Goal: Answer question/provide support

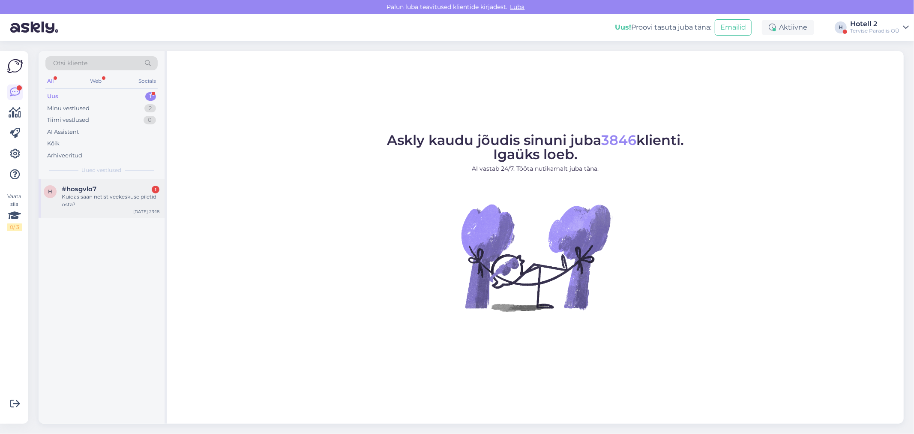
click at [79, 184] on div "h #hosgvlo7 1 Kuidas saan netist veekeskuse piletid osta? [DATE] 23:18" at bounding box center [102, 198] width 126 height 39
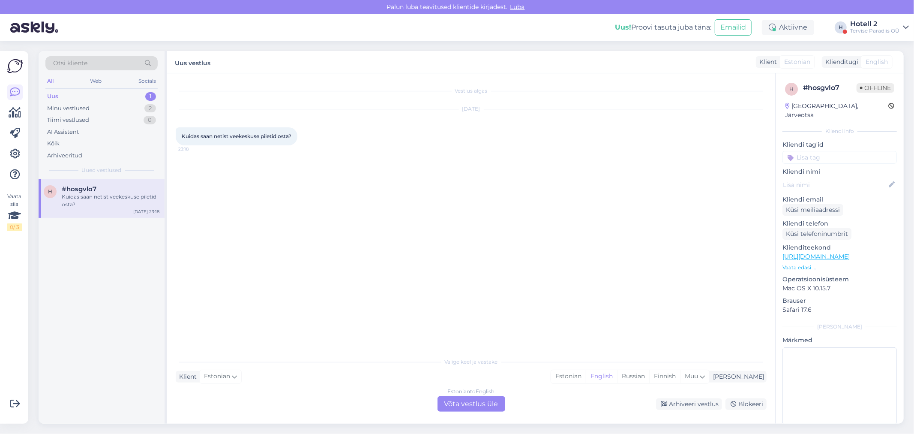
click at [468, 400] on div "Estonian to English Võta vestlus üle" at bounding box center [471, 403] width 68 height 15
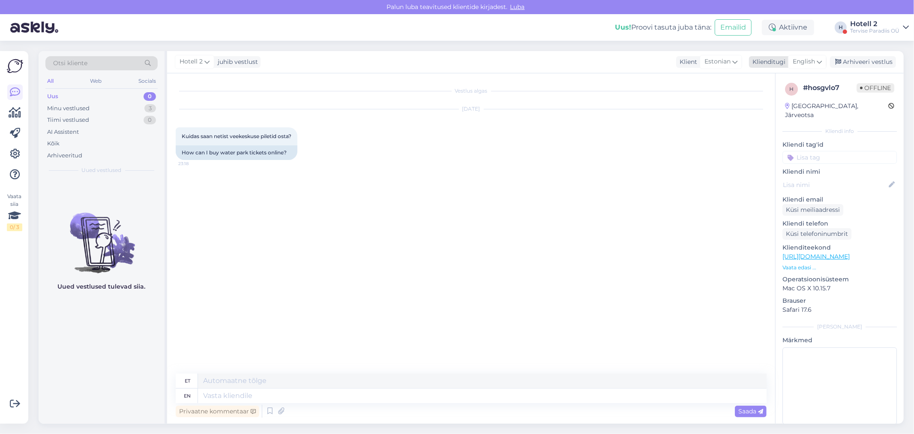
click at [801, 64] on span "English" at bounding box center [804, 61] width 22 height 9
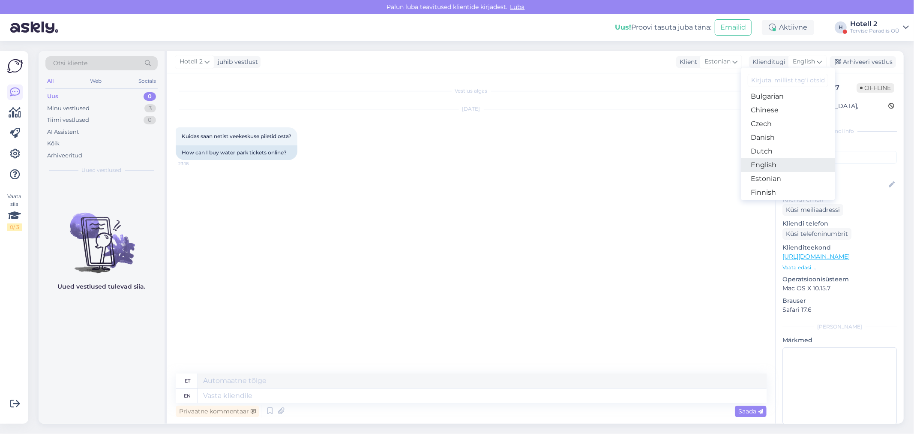
scroll to position [48, 0]
click at [766, 158] on link "Estonian" at bounding box center [788, 162] width 94 height 14
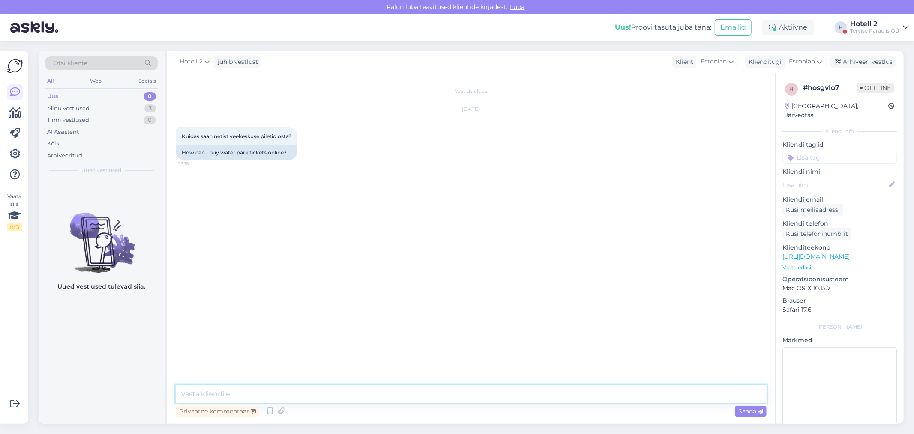
click at [238, 392] on textarea at bounding box center [471, 394] width 591 height 18
click at [183, 395] on textarea "Saab vaid kohapeal osta." at bounding box center [471, 394] width 591 height 18
type textarea "Tere! Saab vaid kohapeal osta."
click at [752, 411] on span "Saada" at bounding box center [750, 411] width 25 height 8
click at [874, 56] on div "Arhiveeri vestlus" at bounding box center [863, 62] width 66 height 12
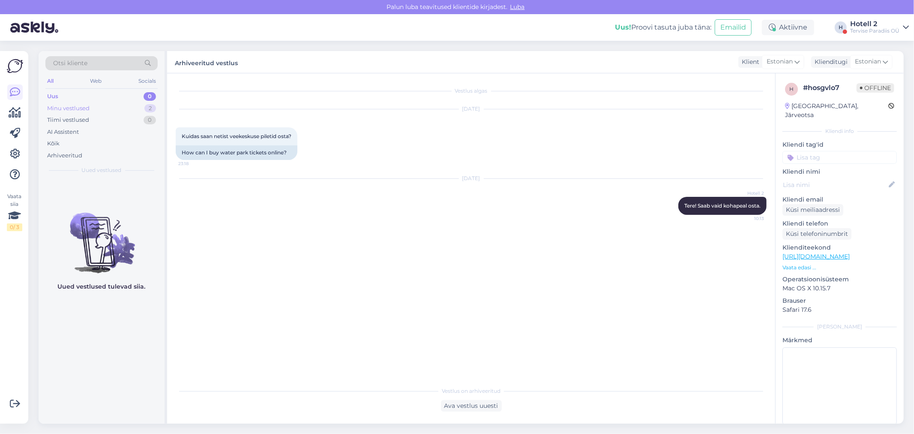
click at [90, 106] on div "Minu vestlused 2" at bounding box center [101, 108] width 112 height 12
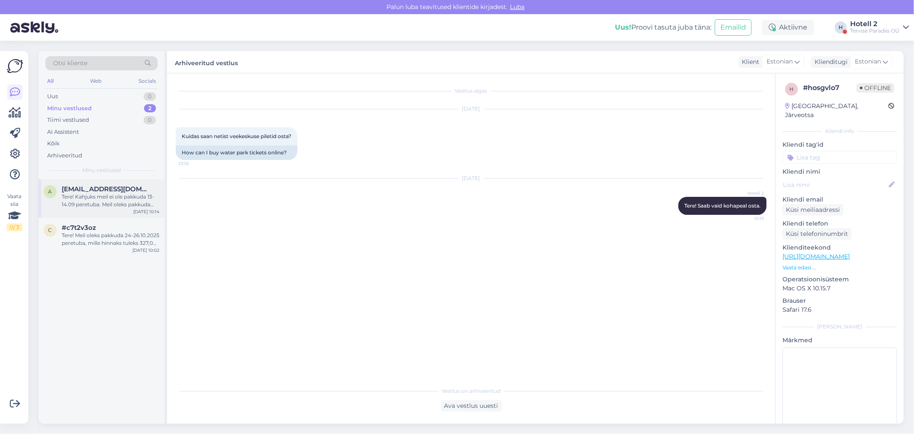
click at [100, 193] on div "Tere! Kahjuks meil ei ole pakkuda 13-14.09 peretuba. Meil oleks pakkuda kahe er…" at bounding box center [111, 200] width 98 height 15
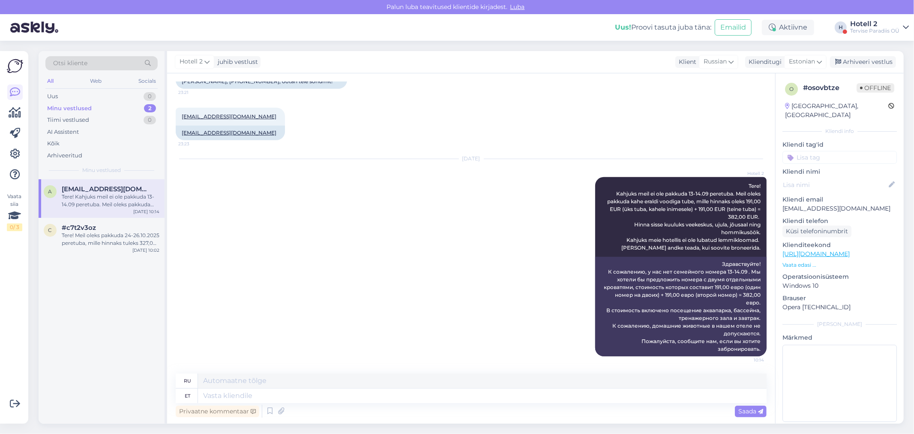
scroll to position [325, 0]
drag, startPoint x: 853, startPoint y: 60, endPoint x: 848, endPoint y: 62, distance: 4.9
click at [851, 61] on div "Arhiveeri vestlus" at bounding box center [863, 62] width 66 height 12
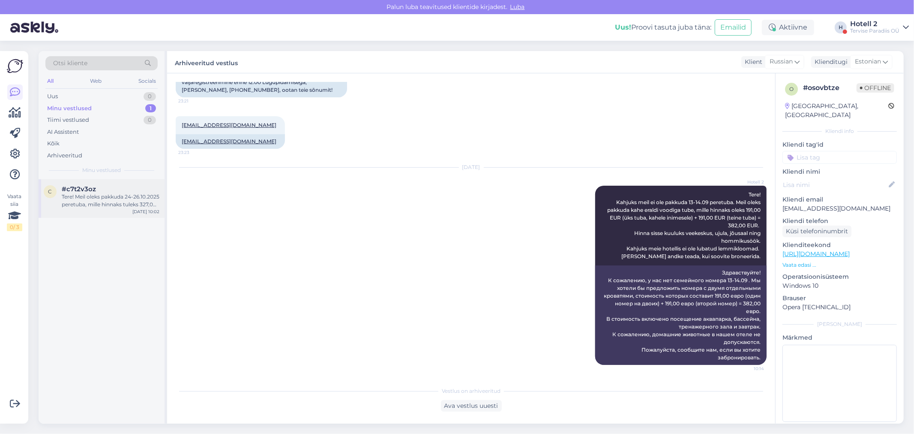
click at [92, 206] on div "Tere! Meil oleks pakkuda 24-26.10.2025 peretuba, mille hinnaks tuleks 327,00 EU…" at bounding box center [111, 200] width 98 height 15
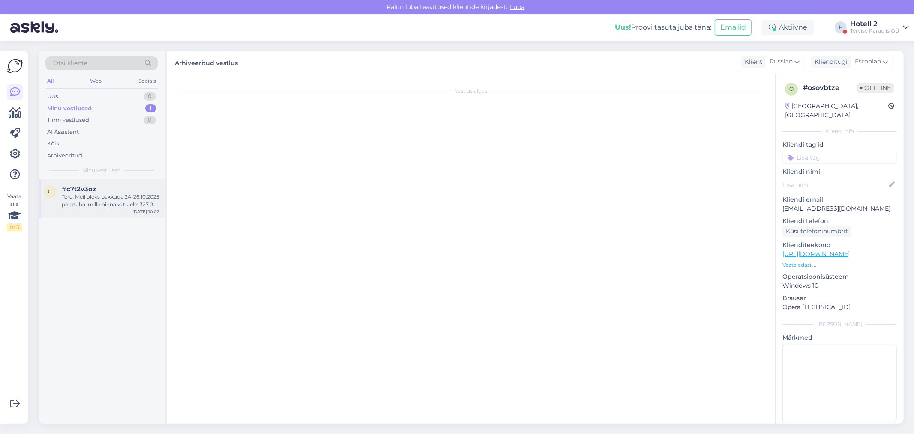
scroll to position [0, 0]
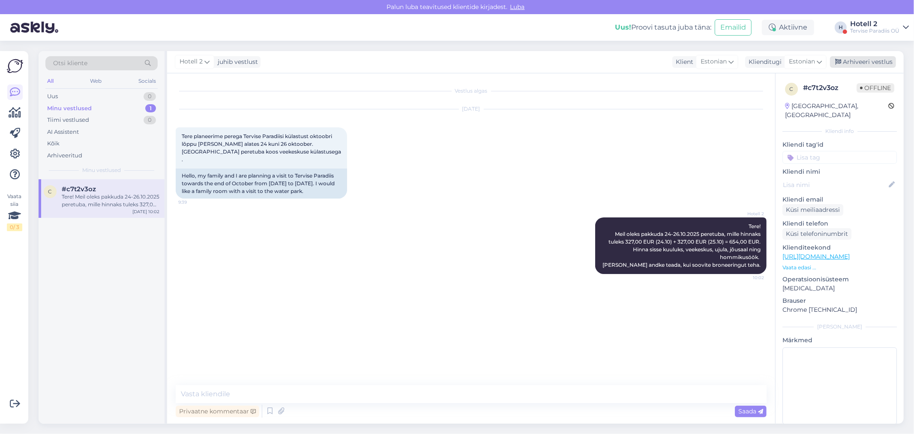
click at [870, 62] on div "Arhiveeri vestlus" at bounding box center [863, 62] width 66 height 12
